Goal: Ask a question

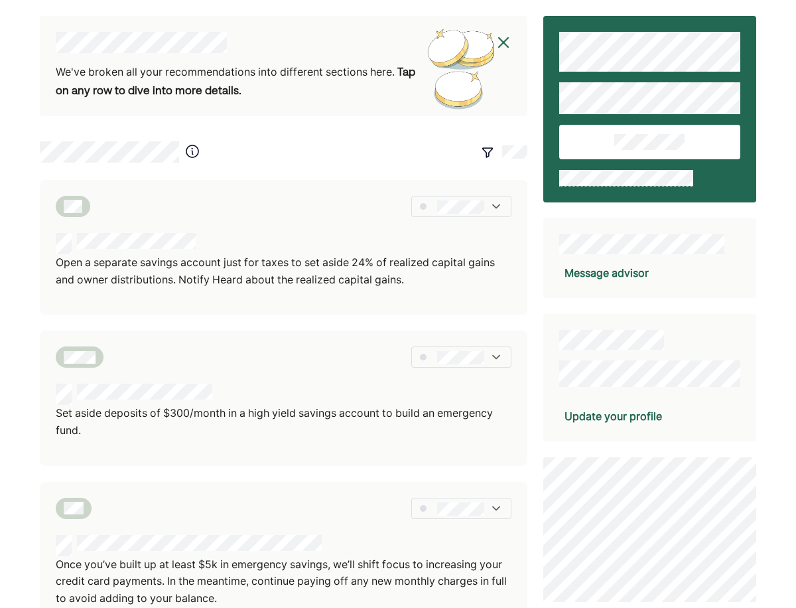
click at [587, 271] on div "Message advisor" at bounding box center [607, 273] width 84 height 16
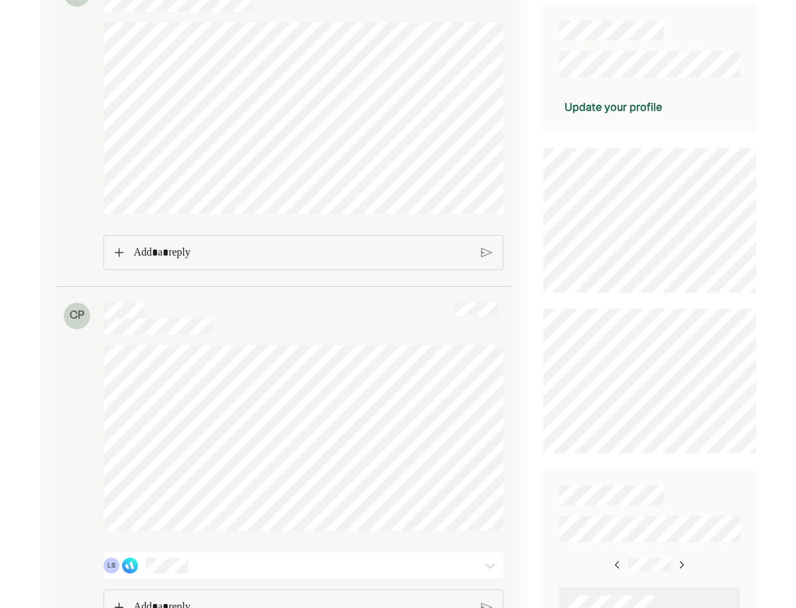
scroll to position [317, 0]
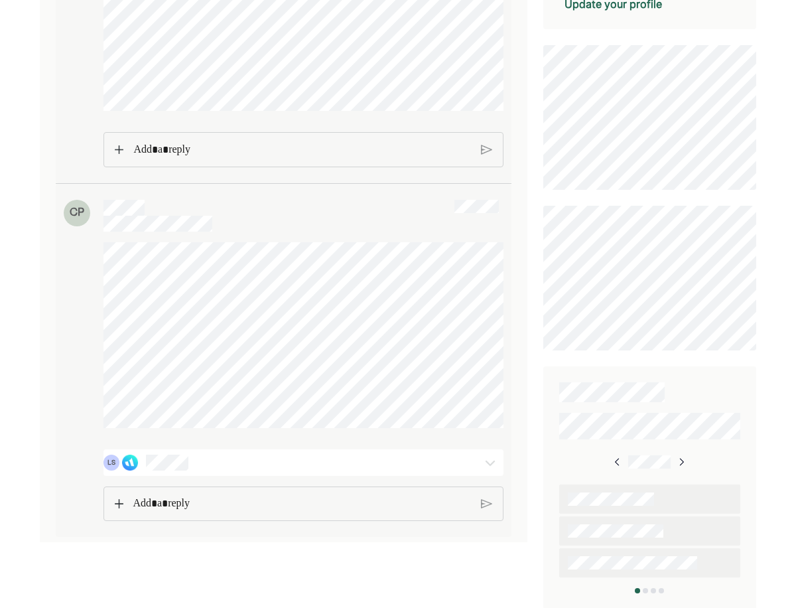
click at [136, 512] on p "Rich Text Editor. Editing area: main" at bounding box center [302, 503] width 338 height 17
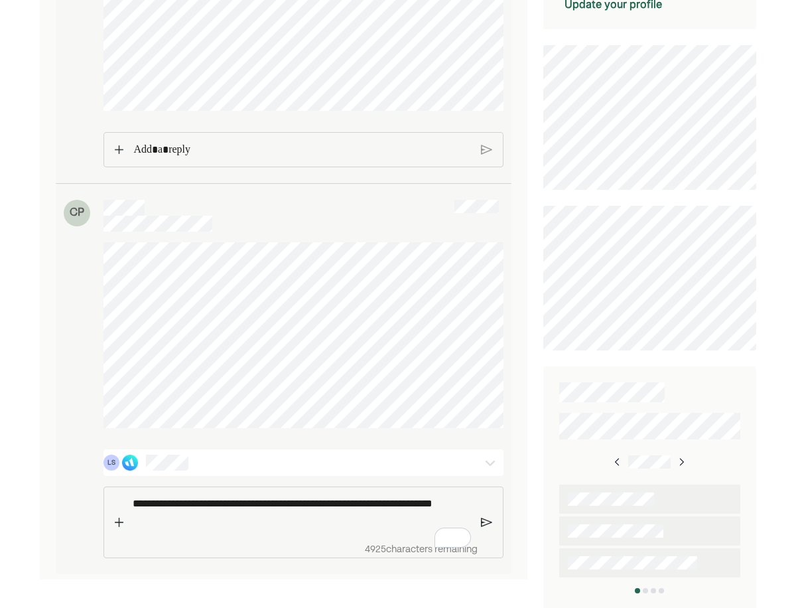
click at [235, 529] on p "**********" at bounding box center [302, 512] width 338 height 34
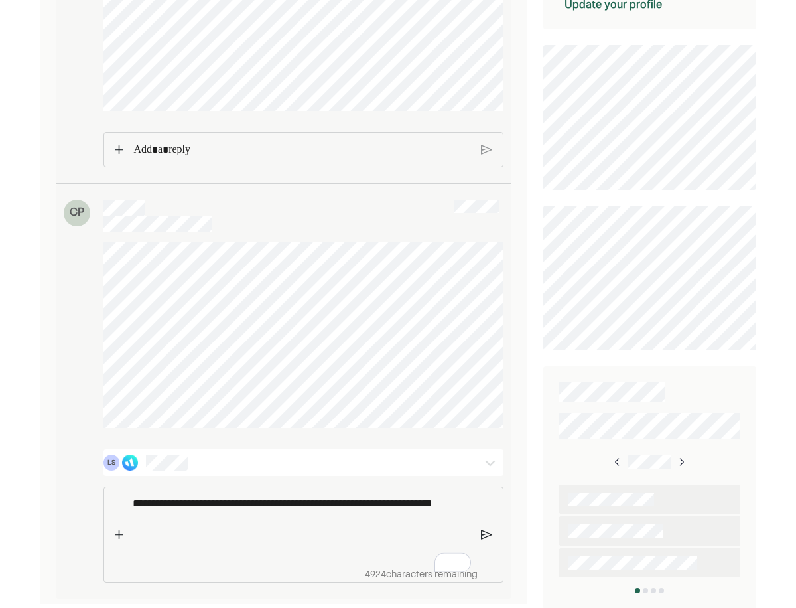
scroll to position [323, 0]
click at [488, 535] on img at bounding box center [486, 534] width 11 height 12
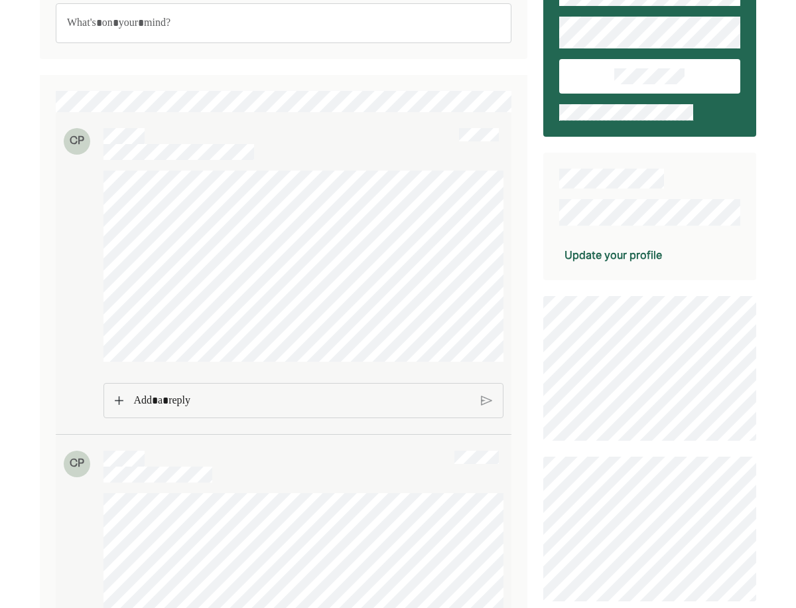
scroll to position [0, 0]
